Goal: Information Seeking & Learning: Learn about a topic

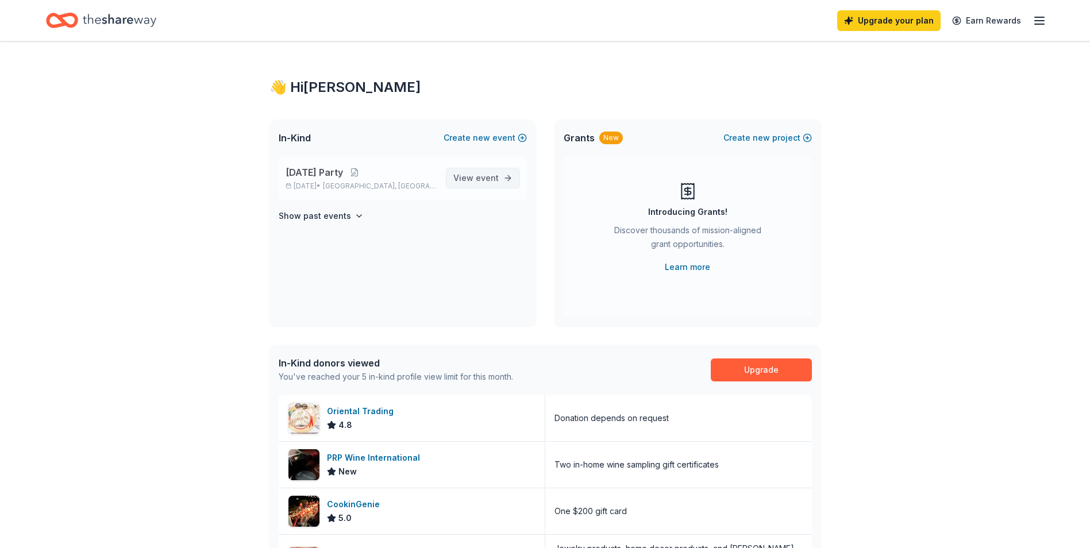
click at [484, 179] on span "event" at bounding box center [487, 178] width 23 height 10
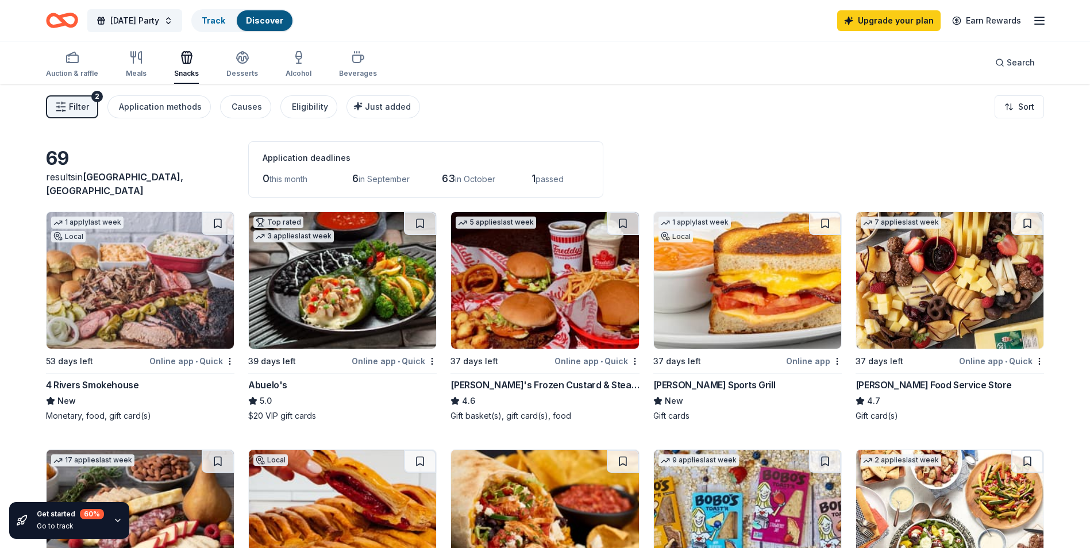
click at [779, 257] on img at bounding box center [747, 280] width 187 height 137
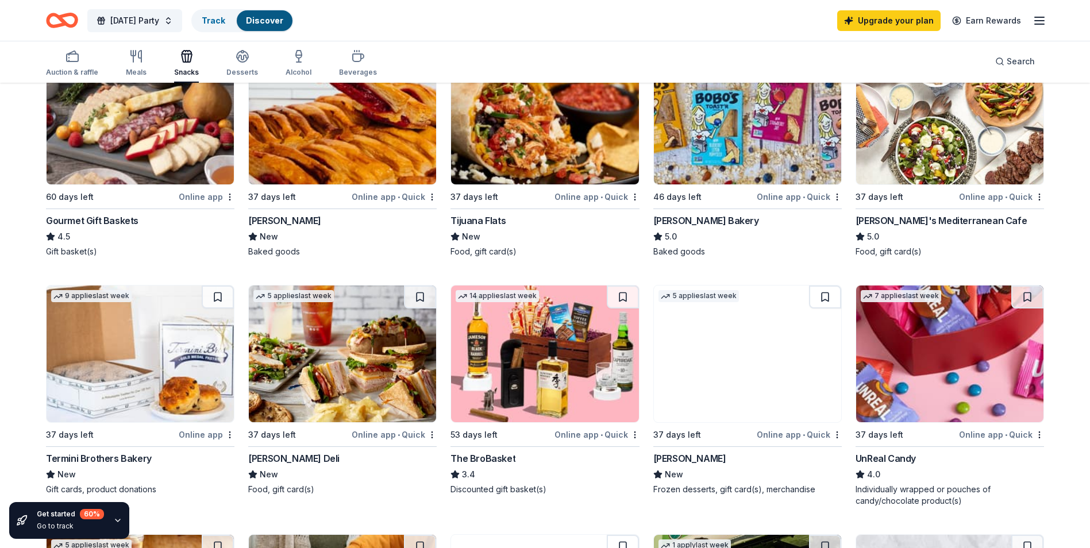
scroll to position [460, 0]
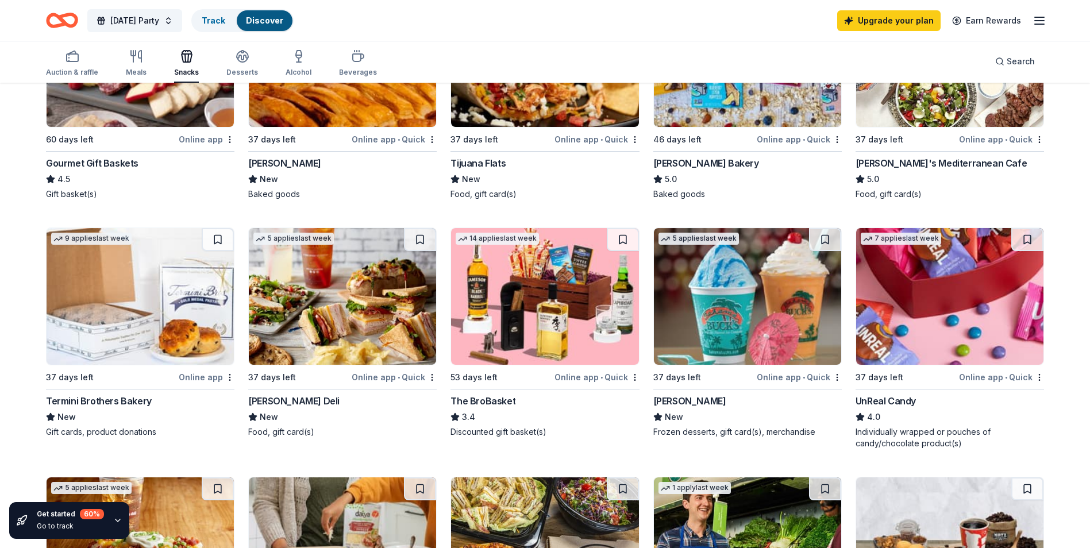
click at [1007, 289] on img at bounding box center [949, 296] width 187 height 137
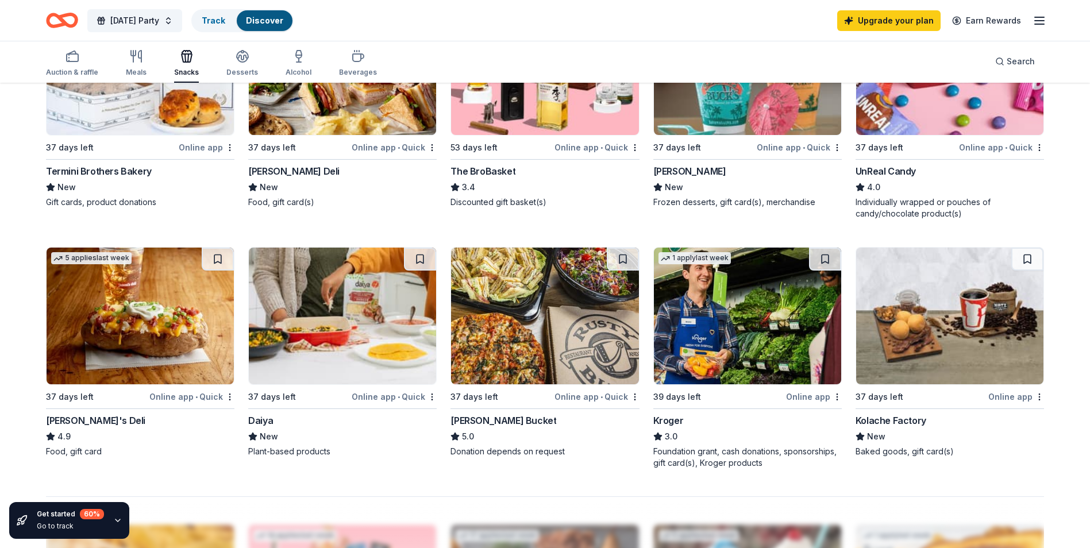
scroll to position [747, 0]
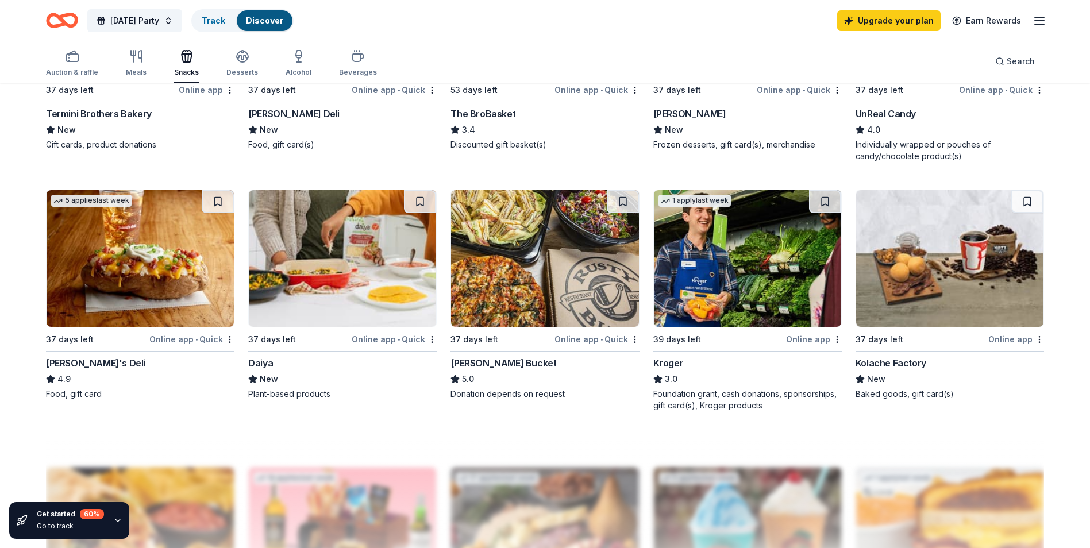
click at [120, 269] on img at bounding box center [140, 258] width 187 height 137
click at [74, 67] on div "Auction & raffle" at bounding box center [72, 63] width 52 height 28
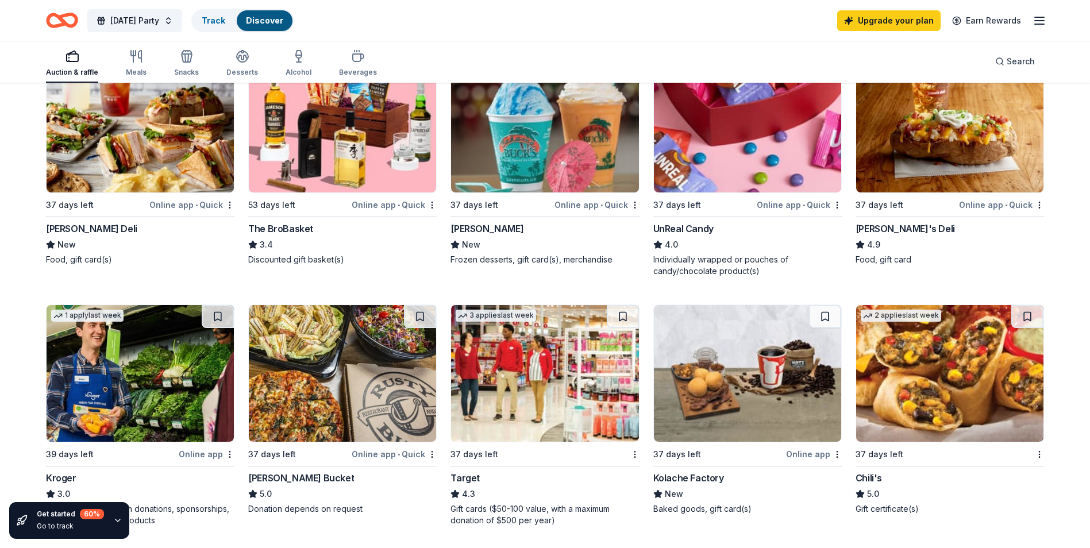
scroll to position [690, 0]
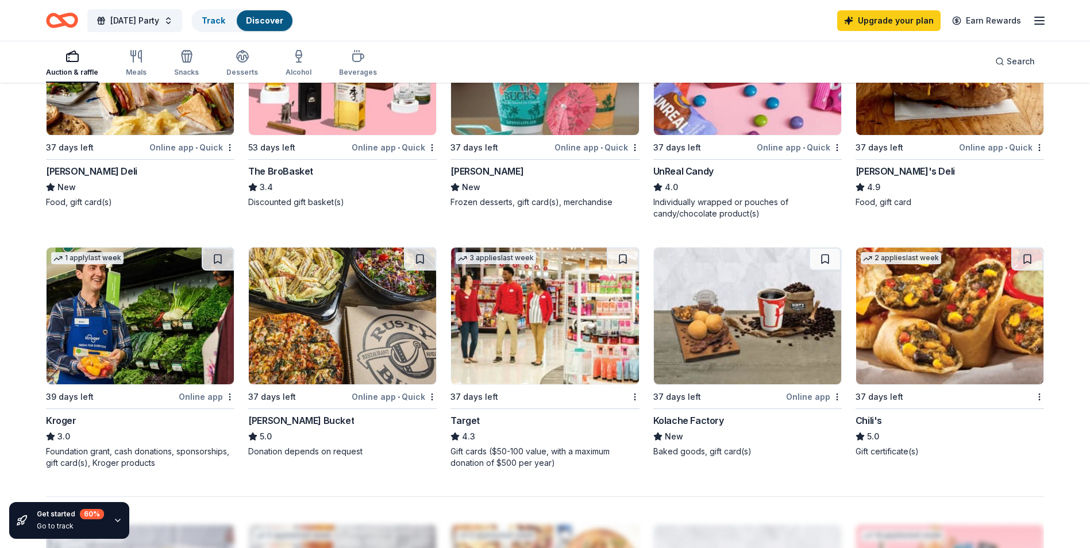
click at [569, 296] on img at bounding box center [544, 316] width 187 height 137
click at [107, 318] on img at bounding box center [140, 316] width 187 height 137
click at [946, 351] on img at bounding box center [949, 316] width 187 height 137
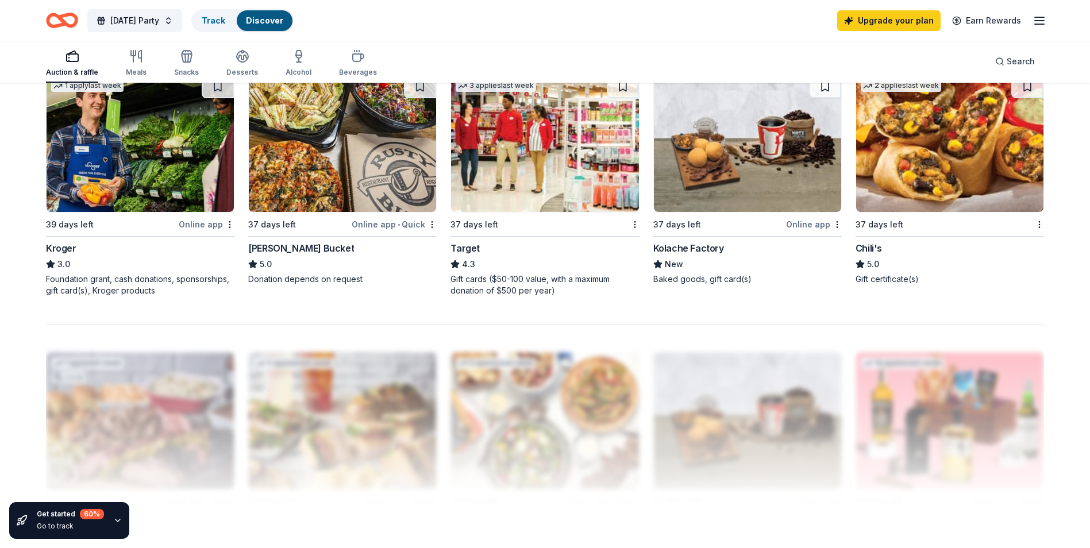
scroll to position [517, 0]
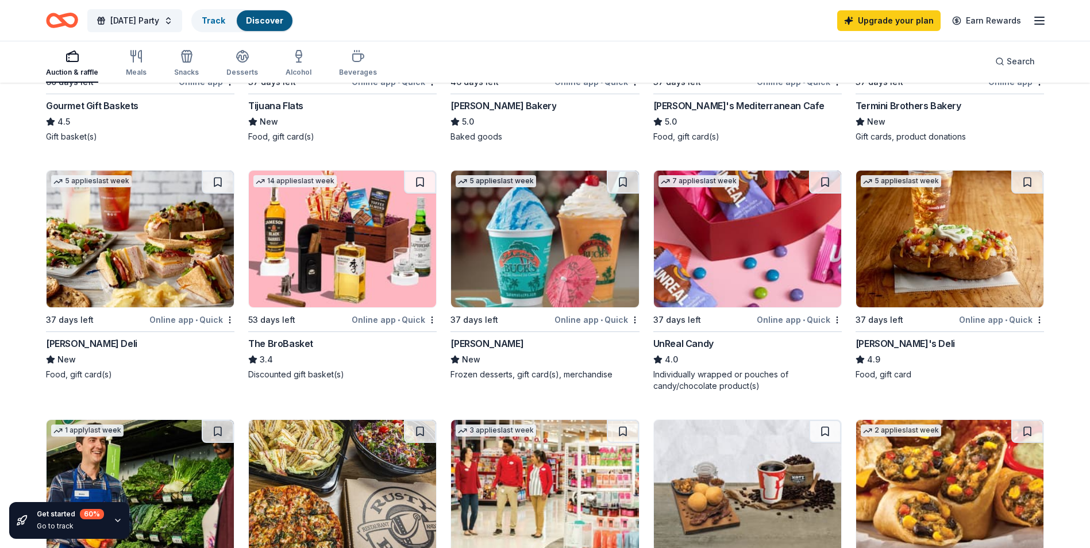
click at [198, 60] on div "Auction & raffle Meals Snacks Desserts Alcohol Beverages" at bounding box center [211, 64] width 331 height 38
click at [192, 63] on div "button" at bounding box center [186, 56] width 25 height 14
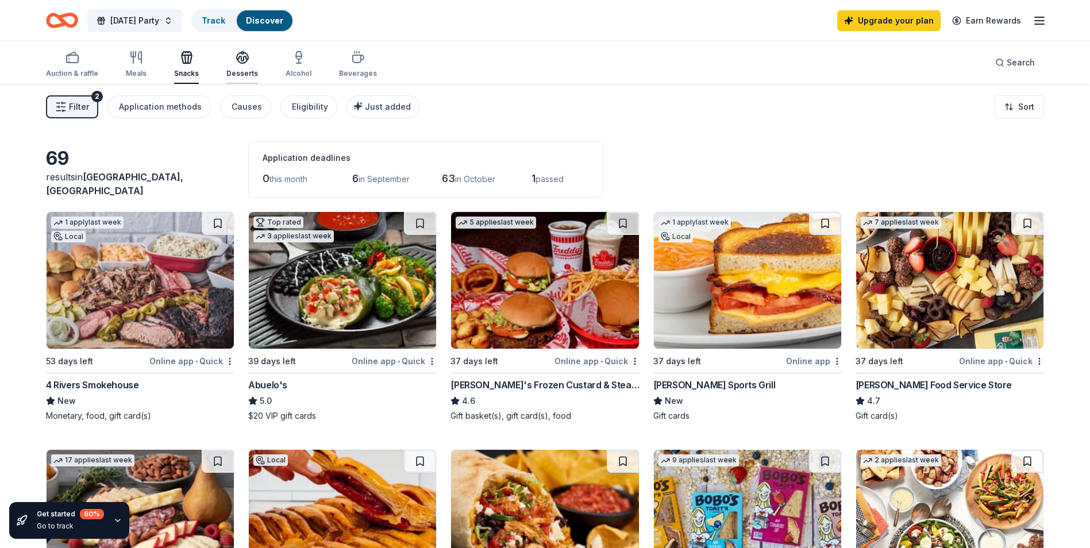
click at [236, 58] on icon "button" at bounding box center [243, 58] width 14 height 14
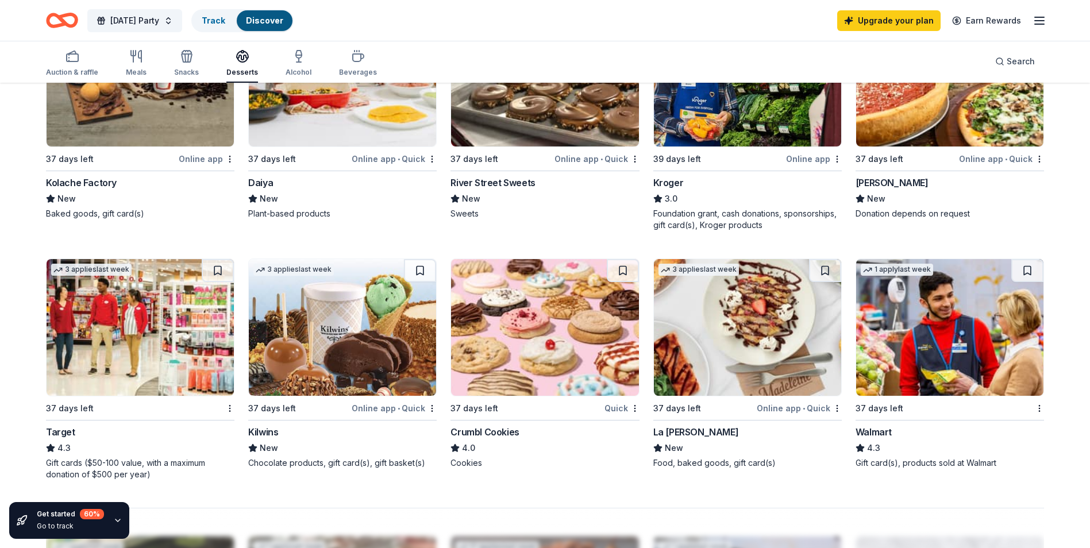
scroll to position [747, 0]
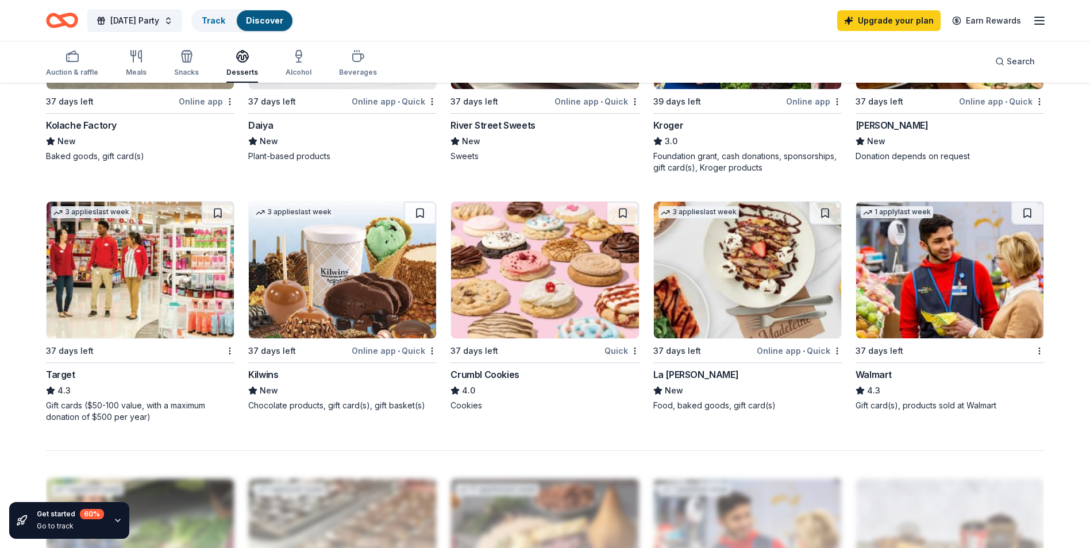
click at [540, 279] on img at bounding box center [544, 270] width 187 height 137
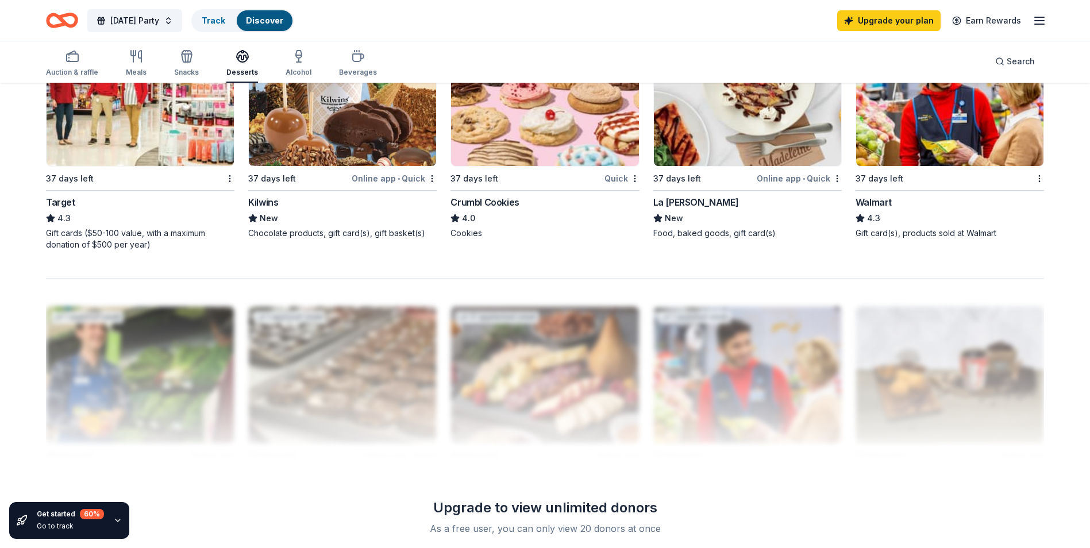
scroll to position [804, 0]
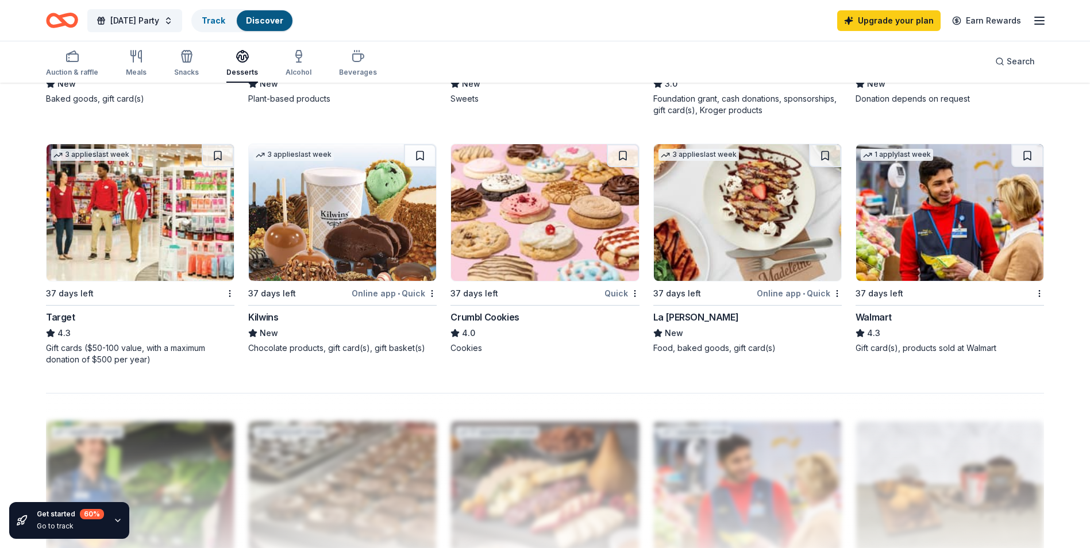
click at [910, 175] on img at bounding box center [949, 212] width 187 height 137
click at [348, 64] on div "Beverages" at bounding box center [358, 63] width 38 height 28
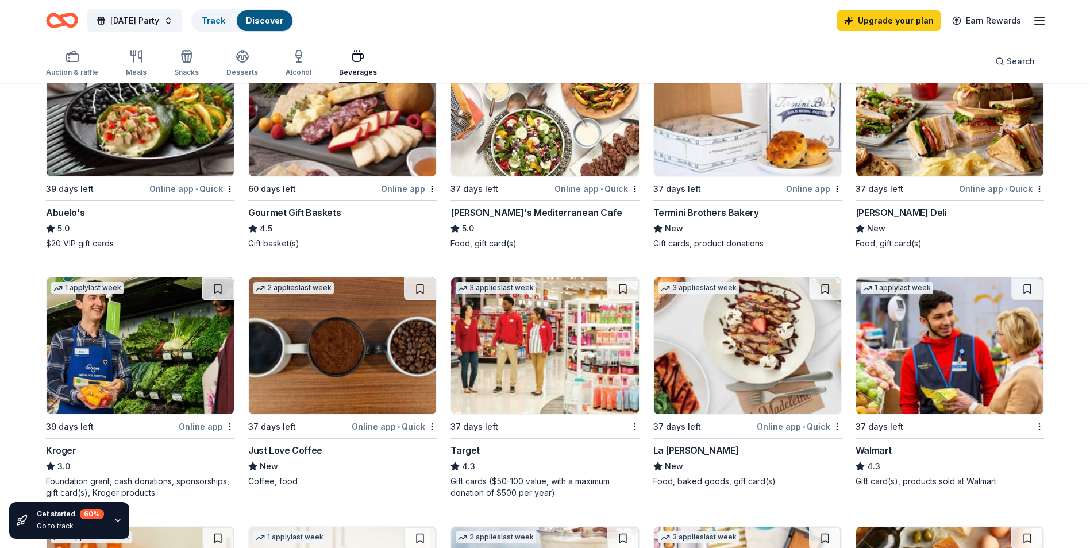
scroll to position [230, 0]
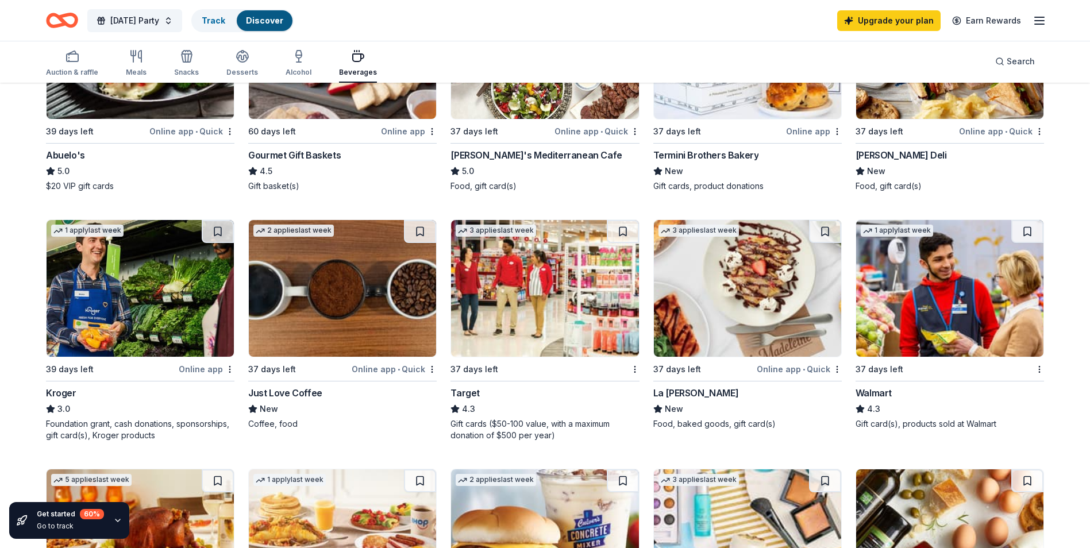
click at [344, 304] on img at bounding box center [342, 288] width 187 height 137
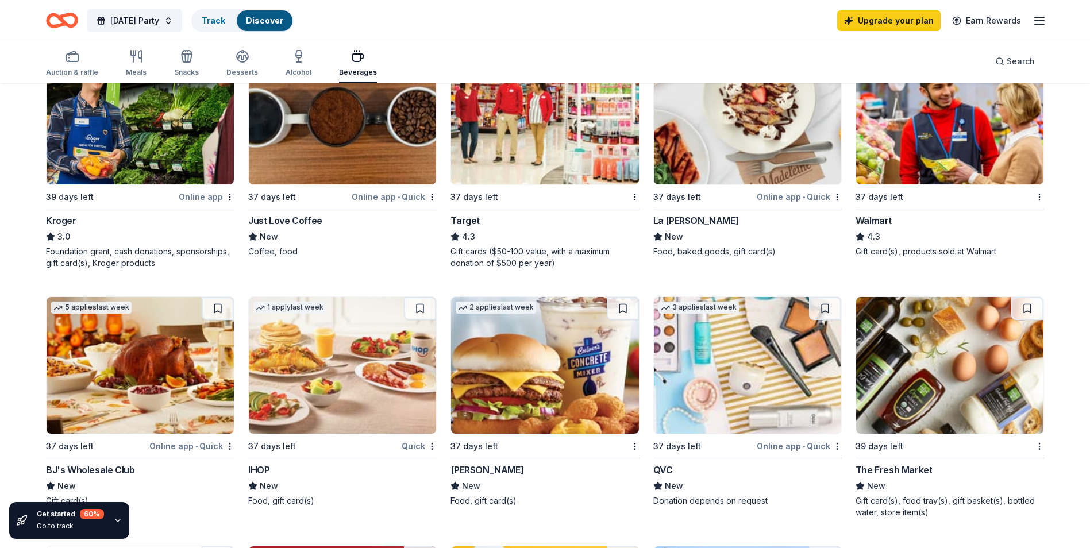
scroll to position [517, 0]
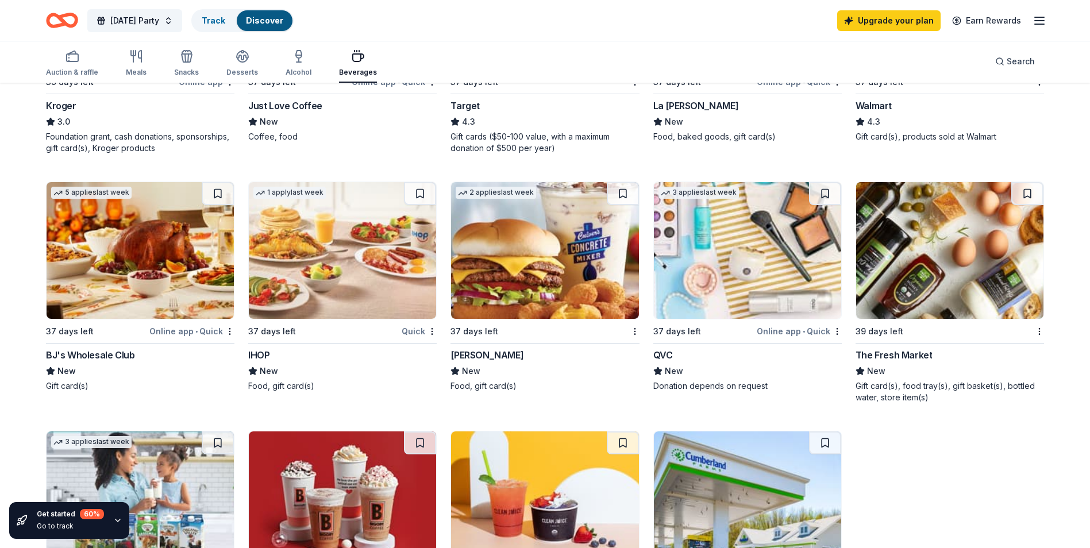
click at [134, 241] on img at bounding box center [140, 250] width 187 height 137
click at [344, 291] on img at bounding box center [342, 250] width 187 height 137
click at [884, 290] on img at bounding box center [949, 250] width 187 height 137
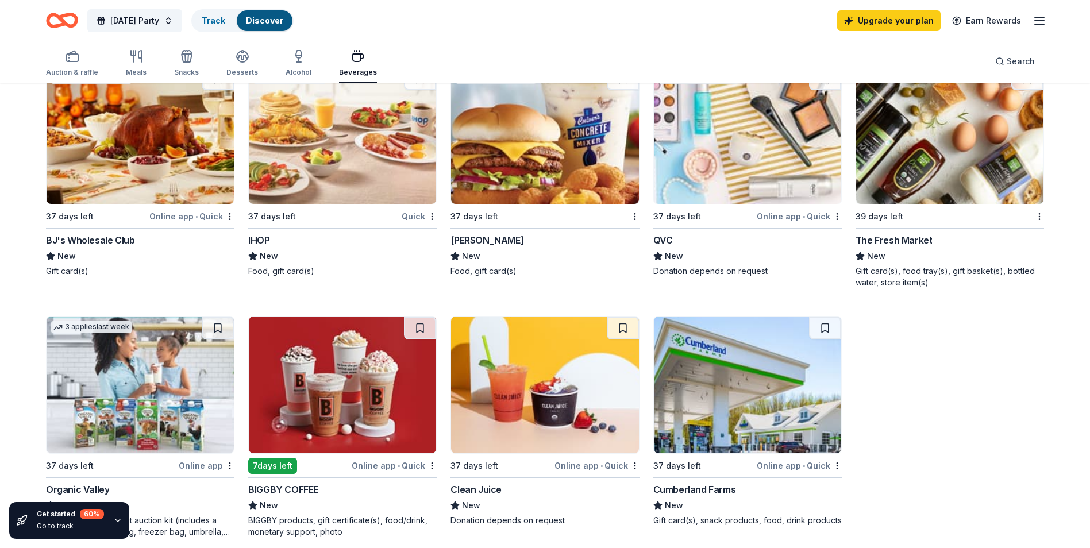
scroll to position [804, 0]
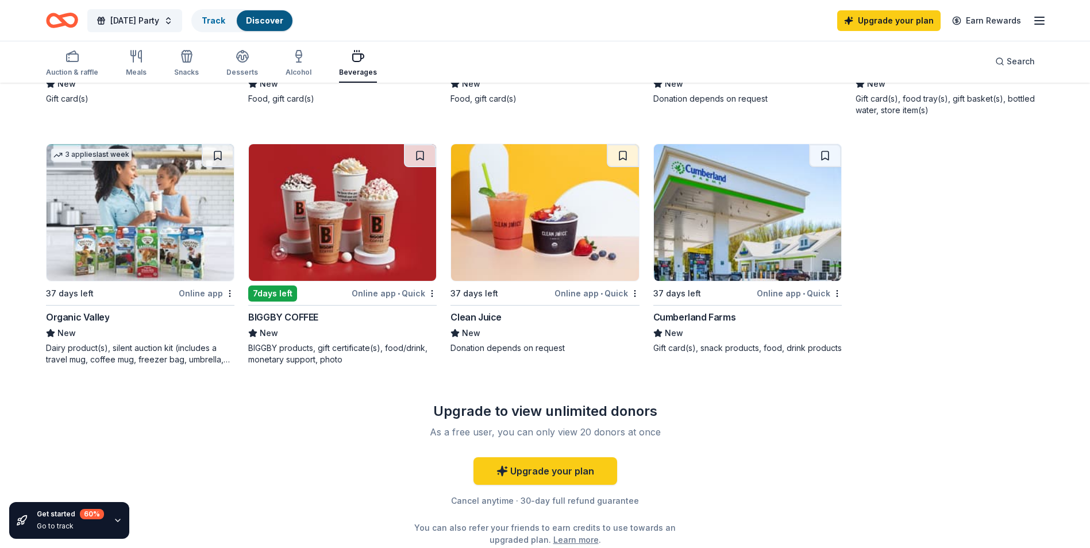
click at [359, 216] on img at bounding box center [342, 212] width 187 height 137
click at [799, 196] on img at bounding box center [747, 212] width 187 height 137
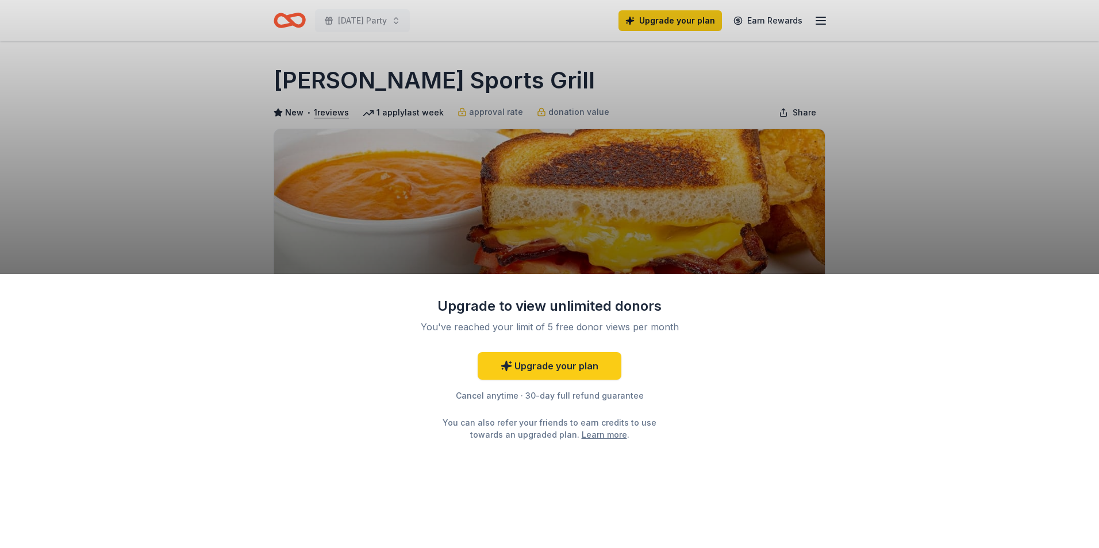
click at [945, 121] on div "Upgrade to view unlimited donors You've reached your limit of 5 free donor view…" at bounding box center [549, 274] width 1099 height 548
click at [494, 366] on link "Upgrade your plan" at bounding box center [550, 366] width 144 height 28
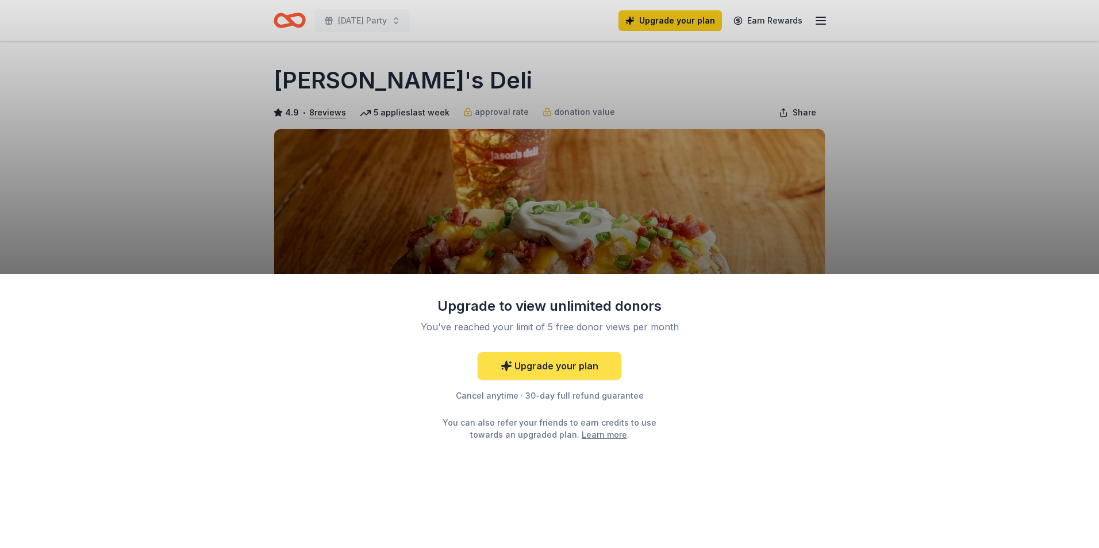
click at [594, 374] on link "Upgrade your plan" at bounding box center [550, 366] width 144 height 28
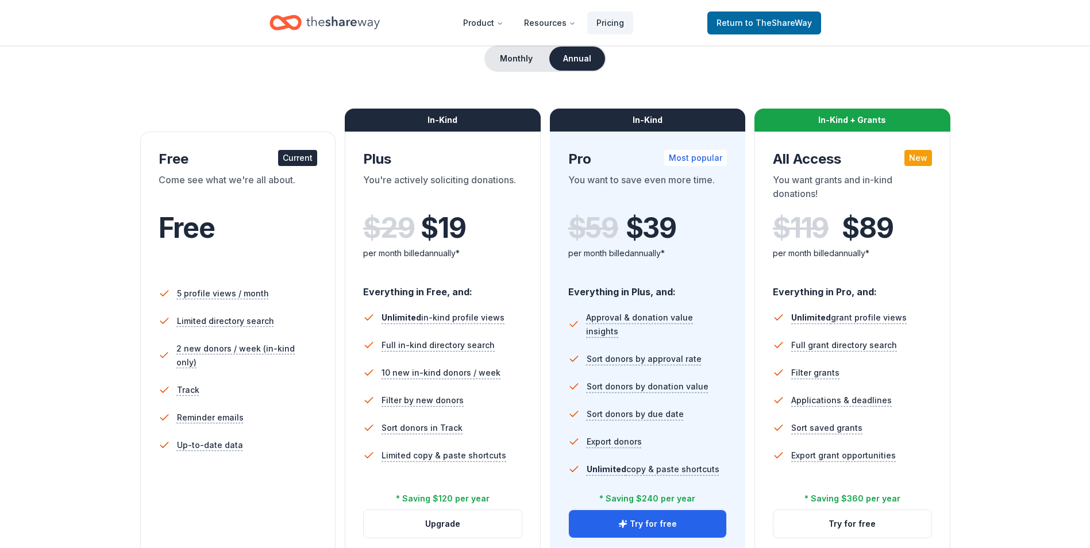
scroll to position [172, 0]
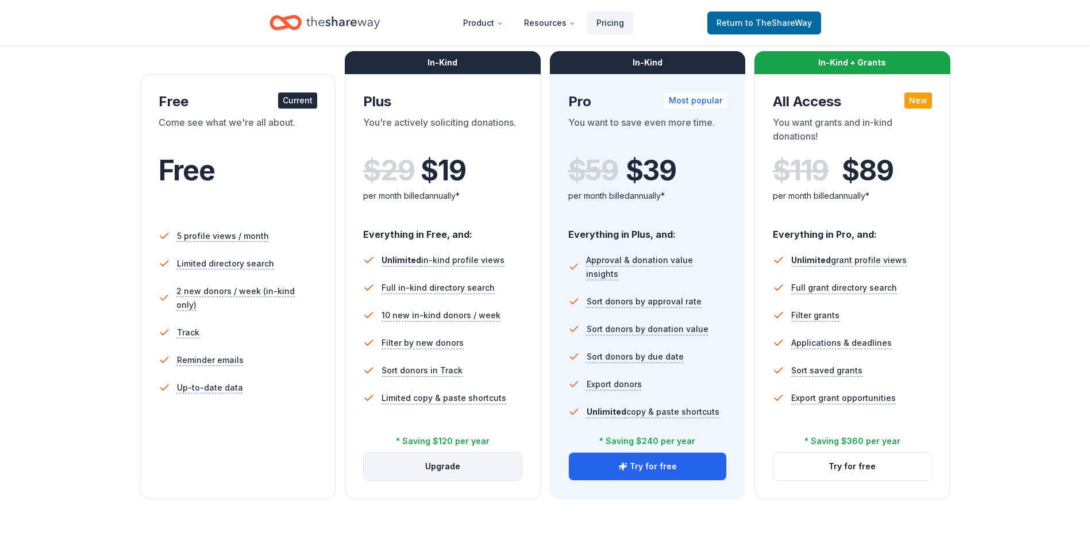
click at [440, 472] on button "Upgrade" at bounding box center [443, 467] width 158 height 28
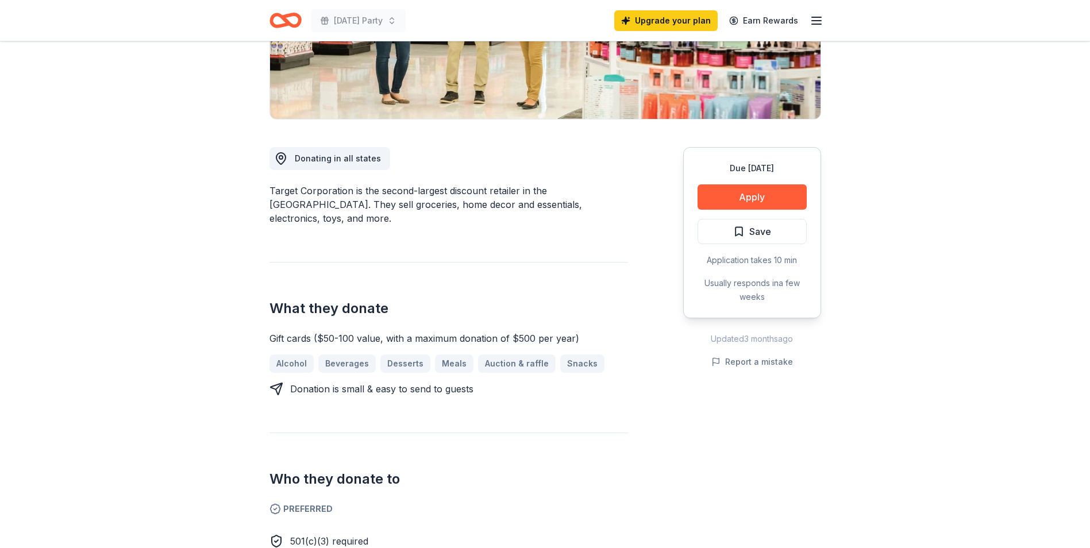
scroll to position [115, 0]
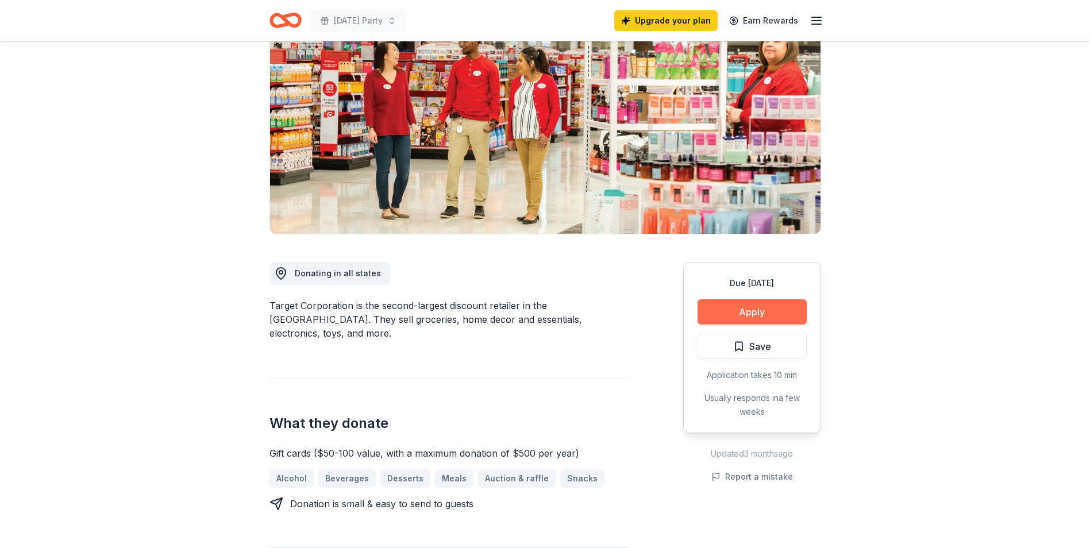
click at [741, 310] on button "Apply" at bounding box center [752, 311] width 109 height 25
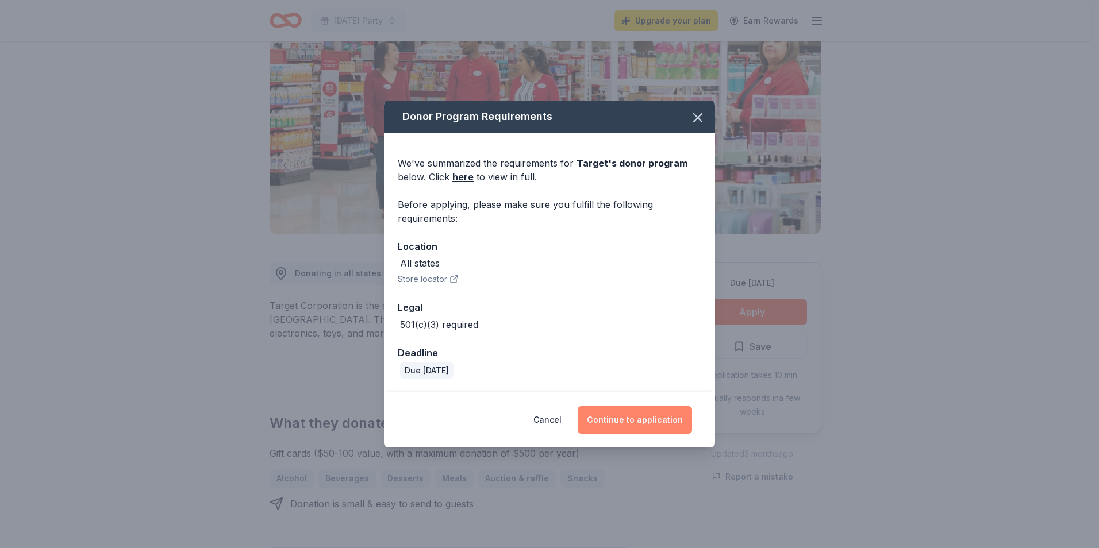
click at [625, 422] on button "Continue to application" at bounding box center [634, 420] width 114 height 28
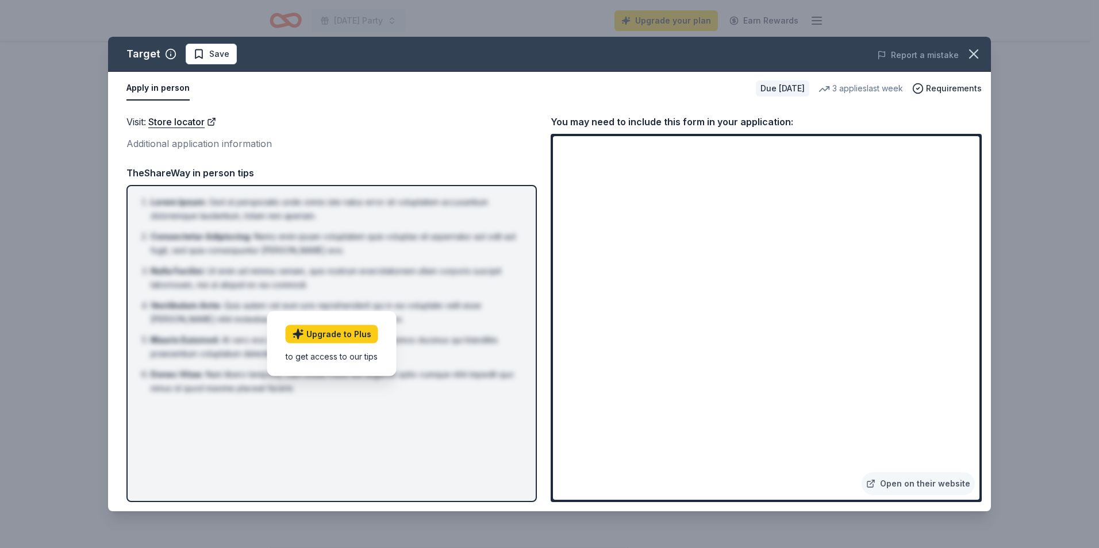
click at [403, 151] on div "Additional application information" at bounding box center [331, 143] width 410 height 15
click at [155, 89] on button "Apply in person" at bounding box center [157, 88] width 63 height 24
click at [941, 479] on link "Open on their website" at bounding box center [917, 483] width 113 height 23
click at [969, 59] on icon "button" at bounding box center [973, 54] width 16 height 16
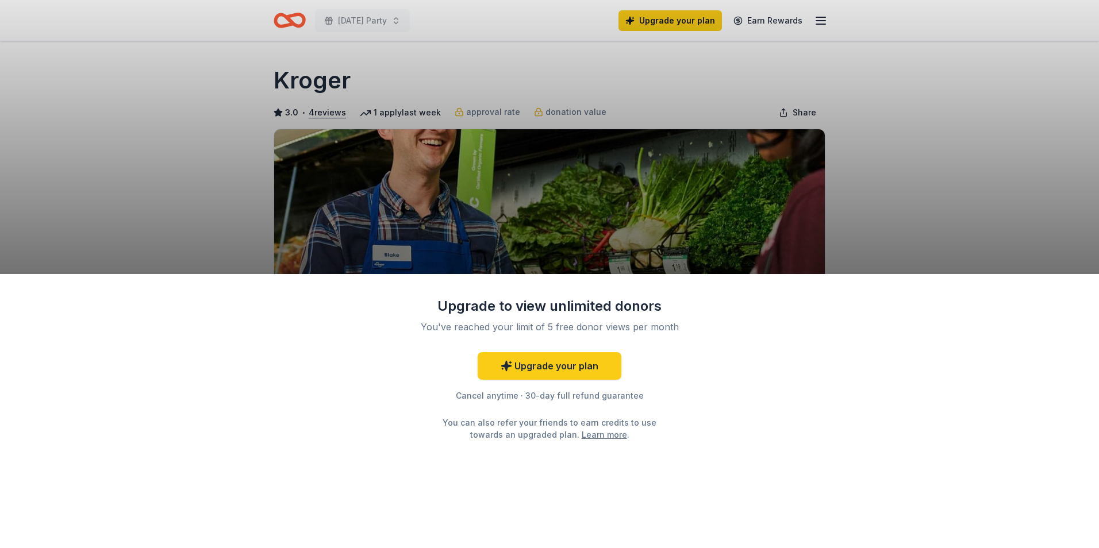
click at [960, 160] on div "Upgrade to view unlimited donors You've reached your limit of 5 free donor view…" at bounding box center [549, 274] width 1099 height 548
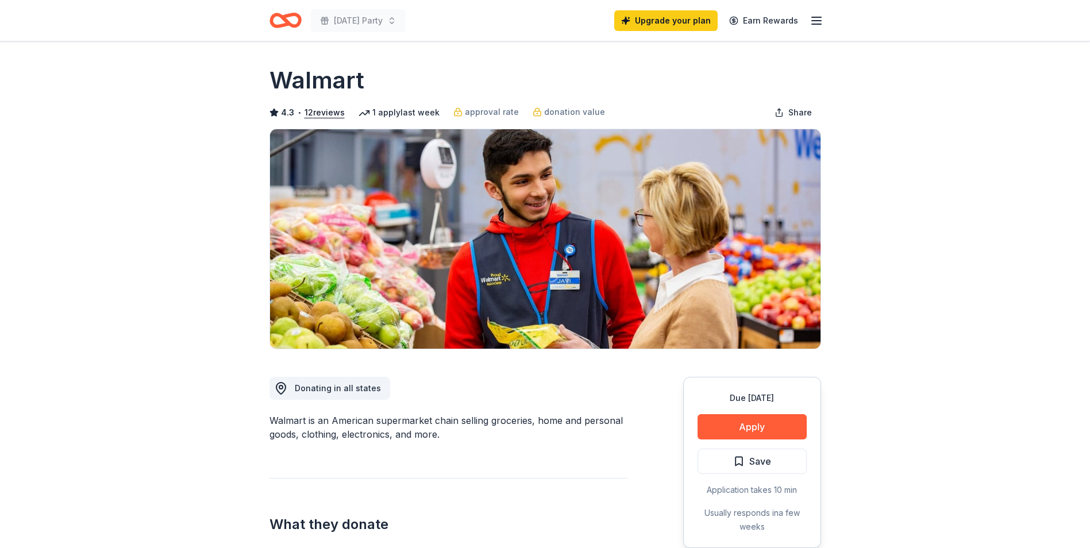
scroll to position [115, 0]
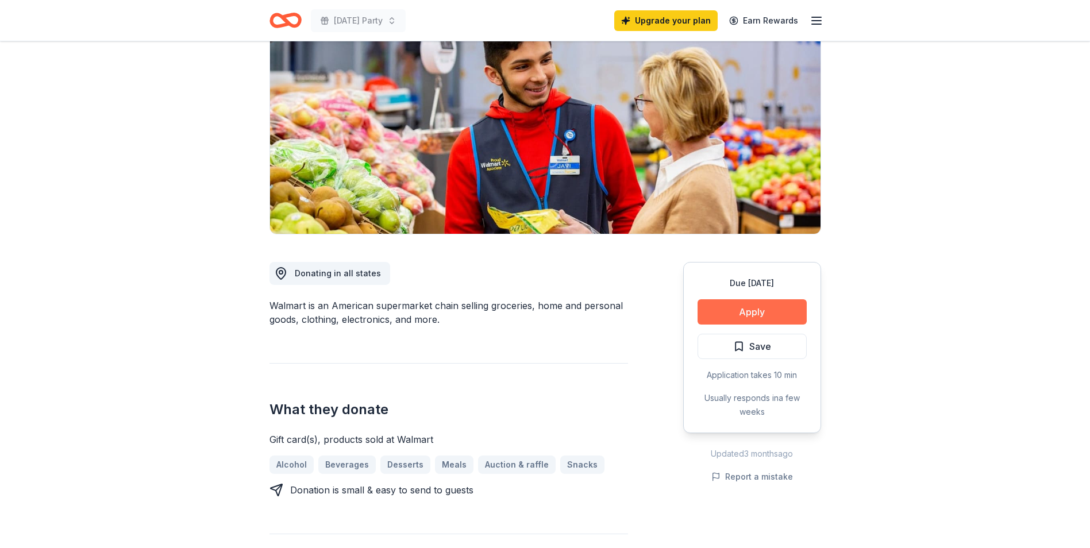
click at [761, 306] on button "Apply" at bounding box center [752, 311] width 109 height 25
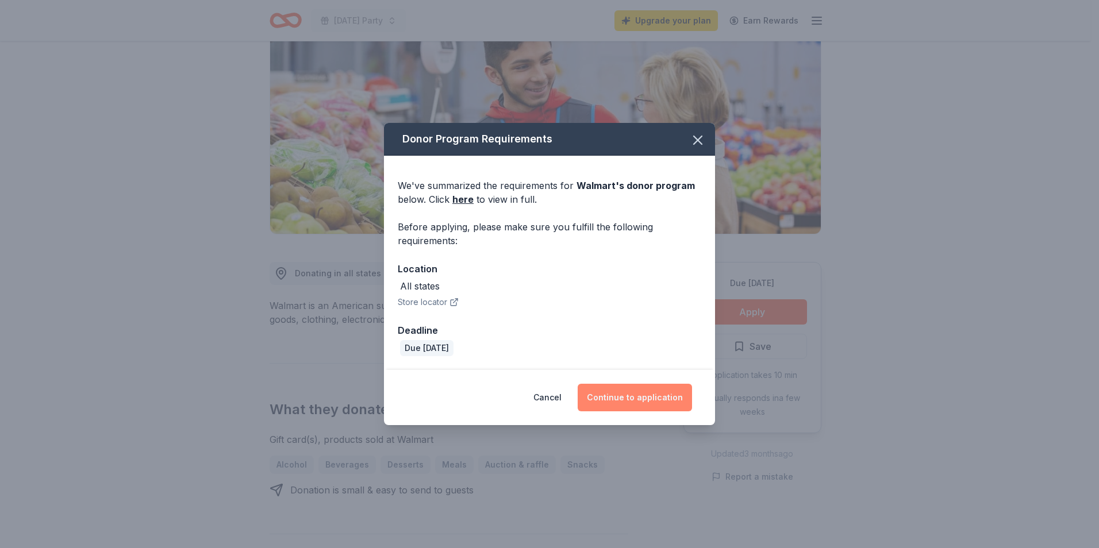
click at [618, 393] on button "Continue to application" at bounding box center [634, 398] width 114 height 28
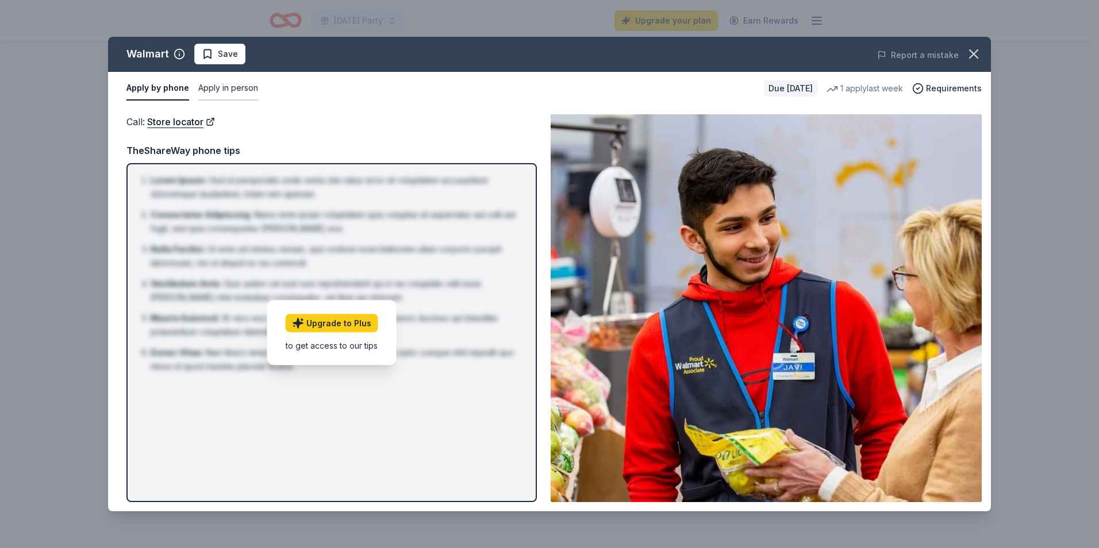
click at [215, 82] on button "Apply in person" at bounding box center [228, 88] width 60 height 24
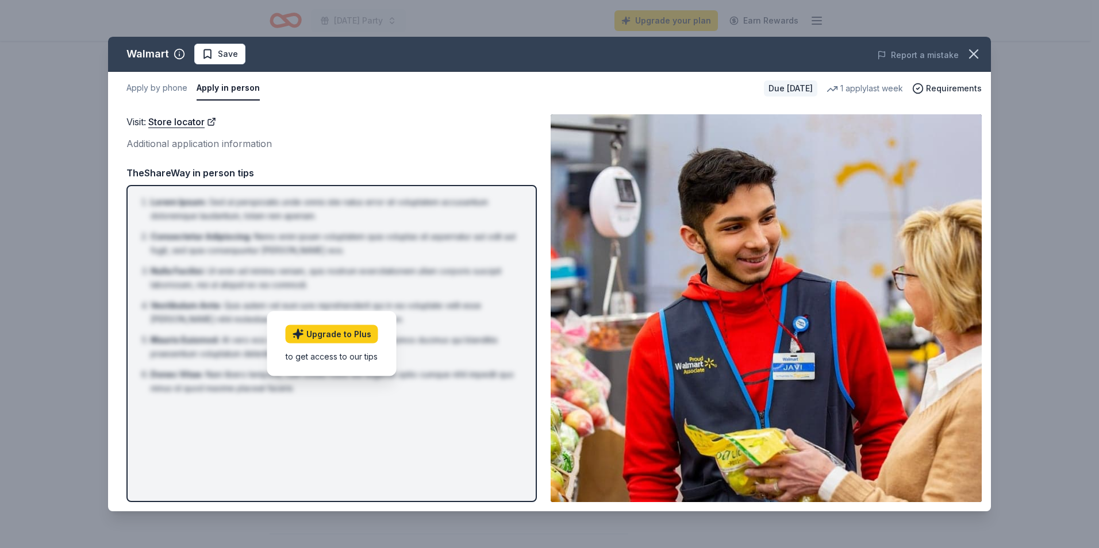
click at [220, 99] on button "Apply in person" at bounding box center [228, 88] width 63 height 24
click at [155, 93] on button "Apply by phone" at bounding box center [156, 88] width 61 height 24
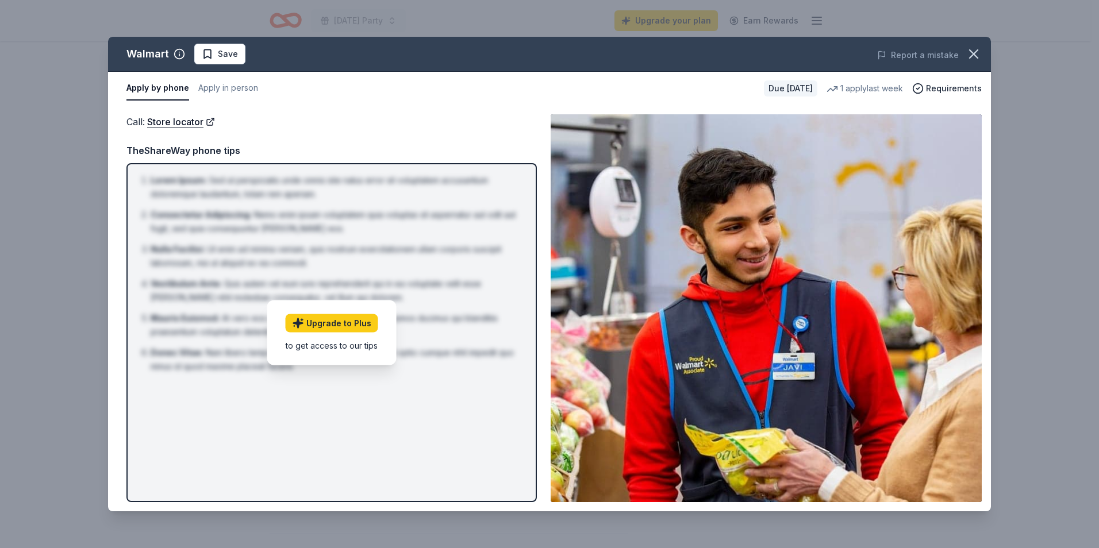
click at [326, 345] on div "to get access to our tips" at bounding box center [332, 345] width 93 height 12
click at [955, 83] on span "Requirements" at bounding box center [954, 89] width 56 height 14
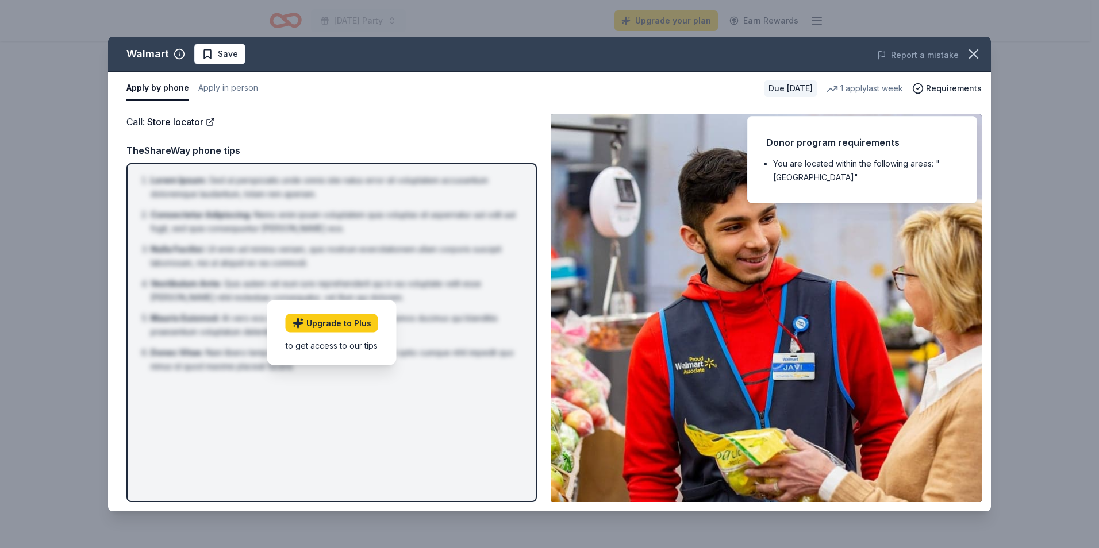
click at [867, 247] on img at bounding box center [765, 308] width 431 height 388
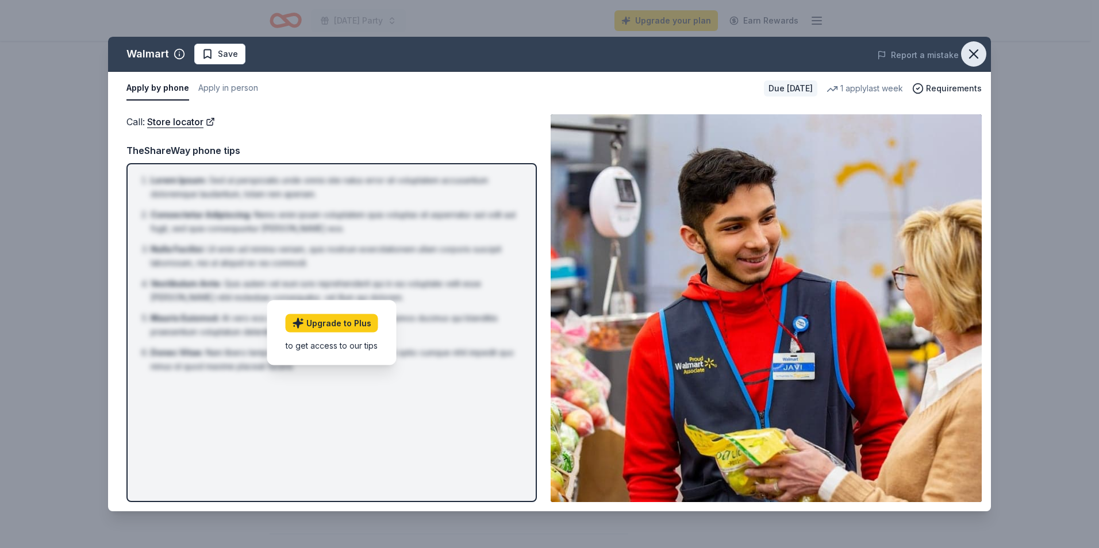
click at [967, 56] on icon "button" at bounding box center [973, 54] width 16 height 16
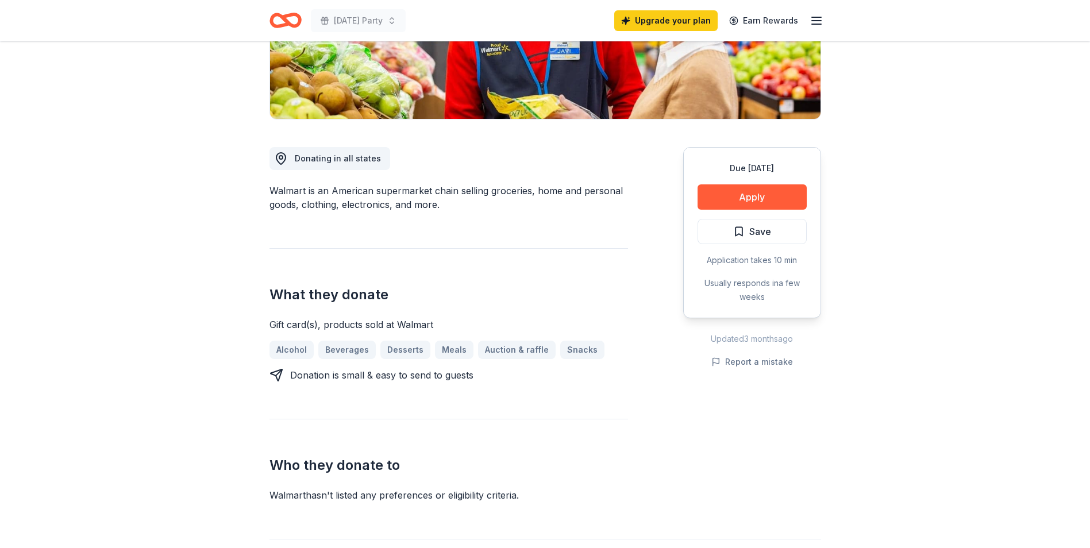
scroll to position [287, 0]
